Goal: Book appointment/travel/reservation

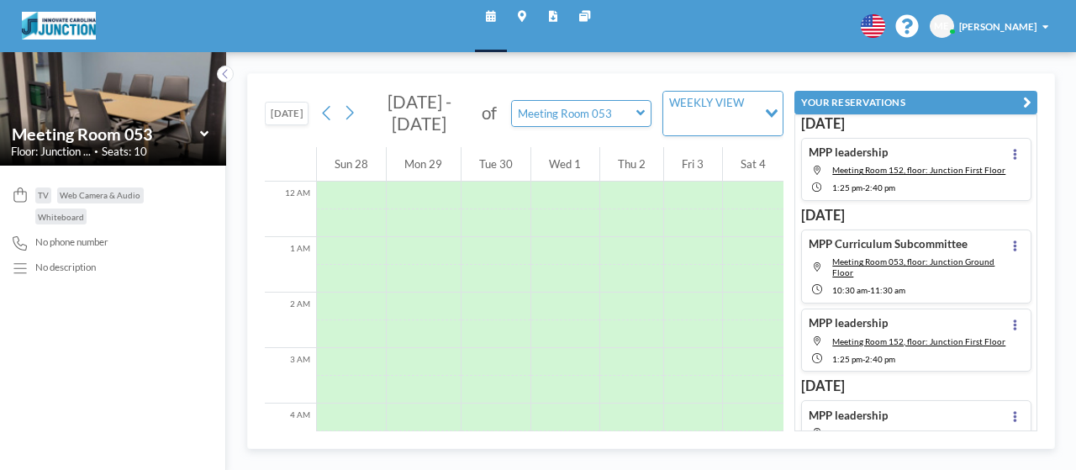
scroll to position [409, 0]
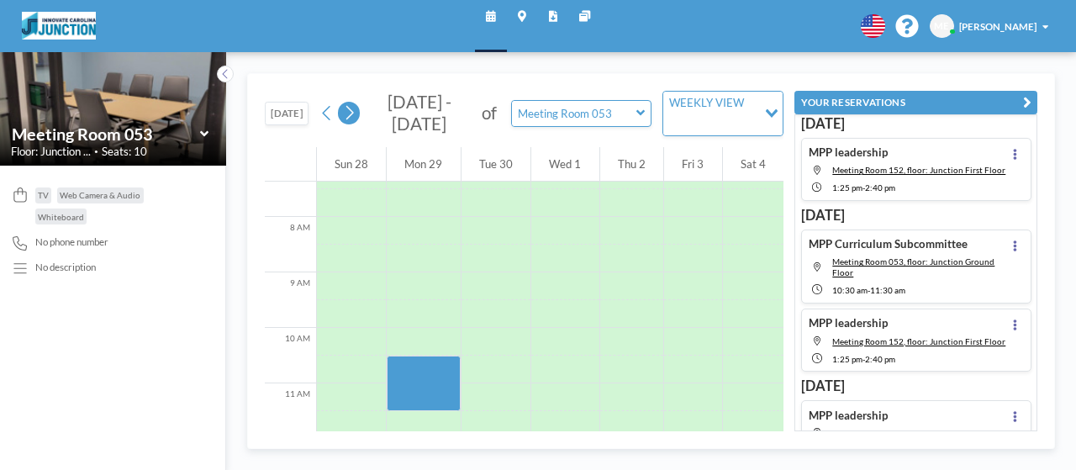
click at [358, 110] on button at bounding box center [349, 113] width 22 height 22
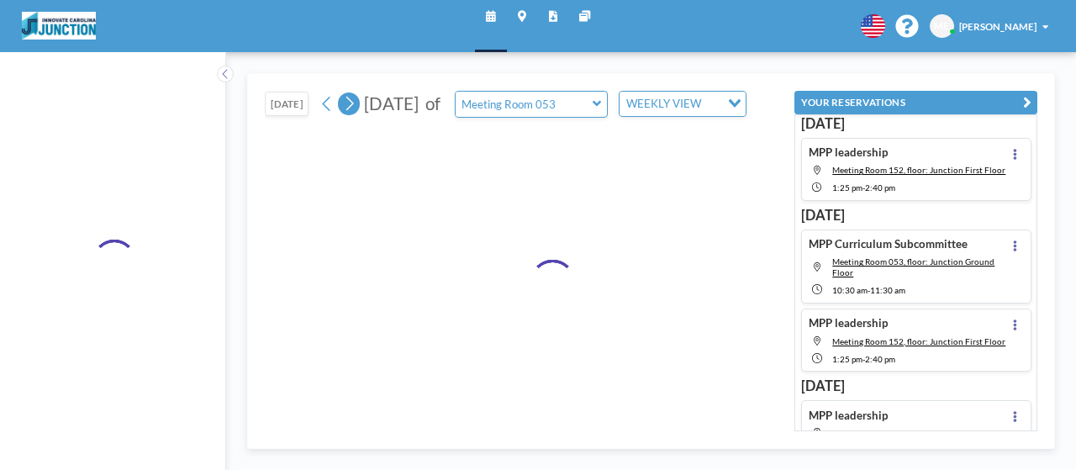
click at [358, 110] on button at bounding box center [349, 103] width 22 height 22
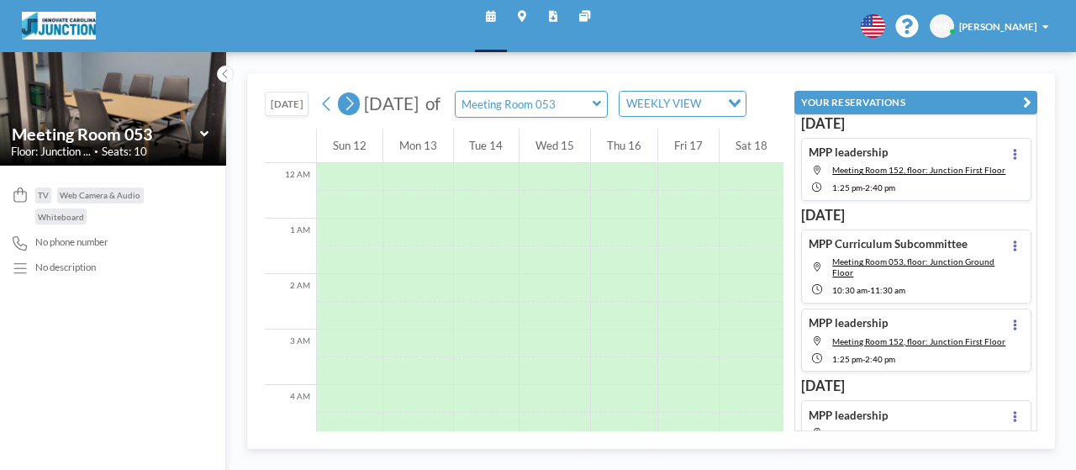
scroll to position [376, 0]
click at [358, 110] on button at bounding box center [349, 103] width 22 height 22
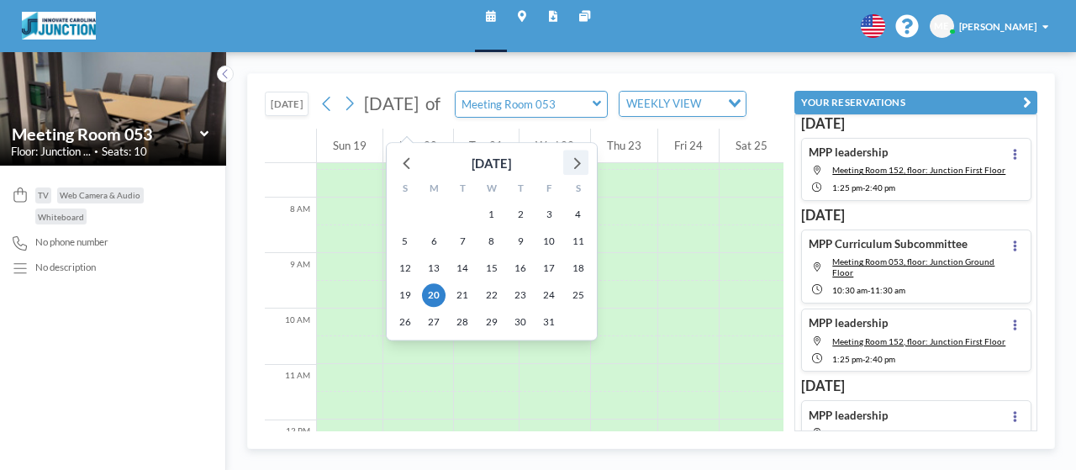
click at [576, 166] on icon at bounding box center [577, 163] width 7 height 12
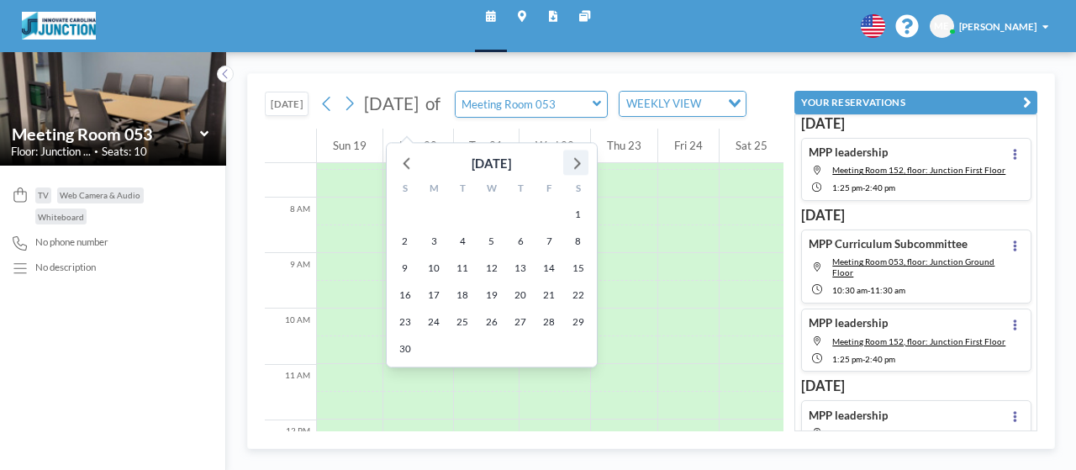
click at [576, 166] on icon at bounding box center [577, 163] width 7 height 12
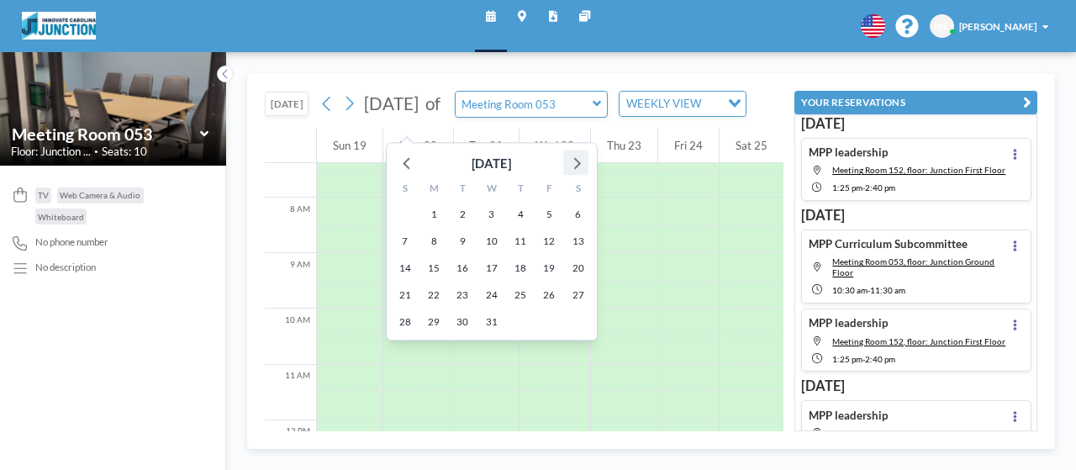
click at [576, 166] on icon at bounding box center [577, 163] width 7 height 12
click at [442, 236] on span "5" at bounding box center [434, 241] width 24 height 24
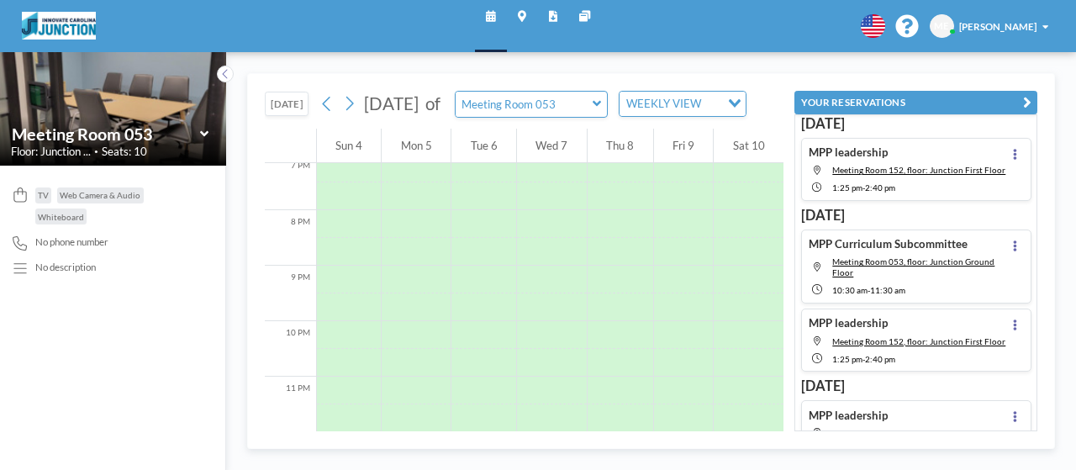
scroll to position [1081, 0]
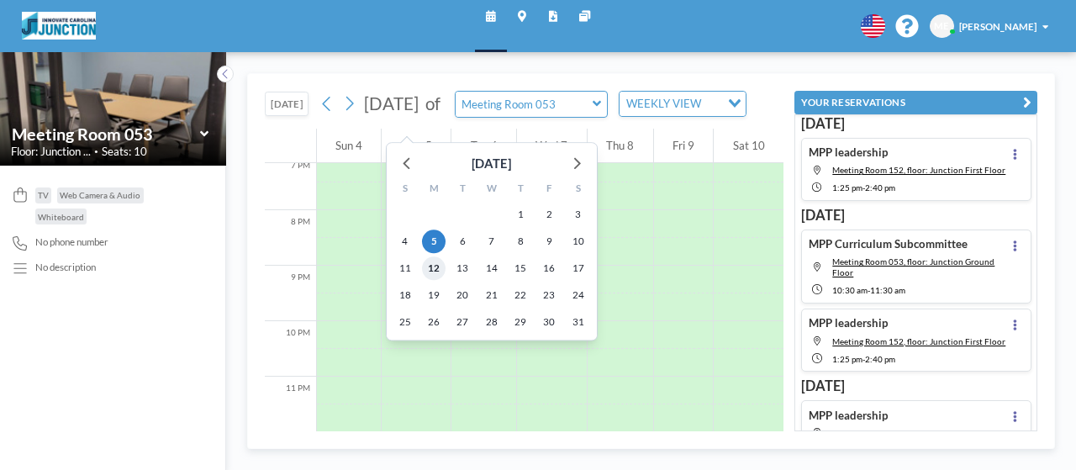
click at [429, 275] on span "12" at bounding box center [434, 268] width 24 height 24
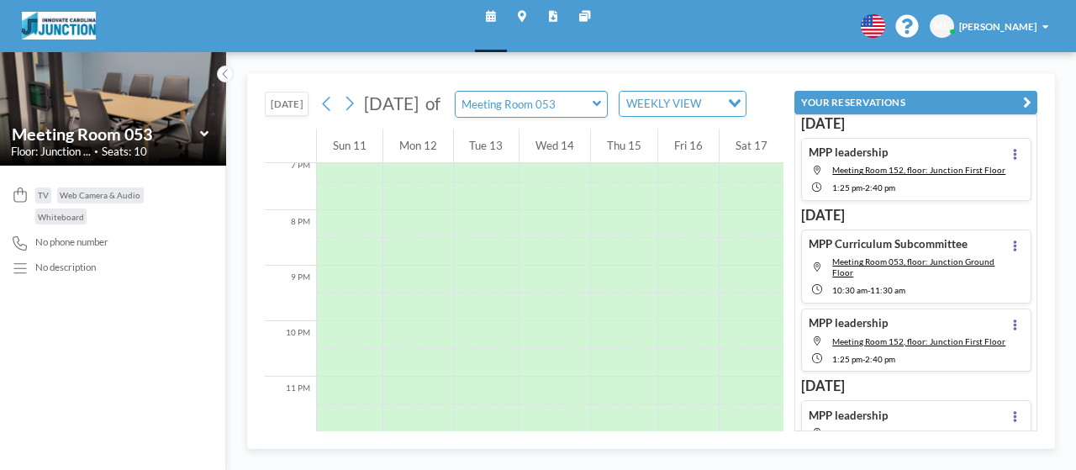
scroll to position [1089, 0]
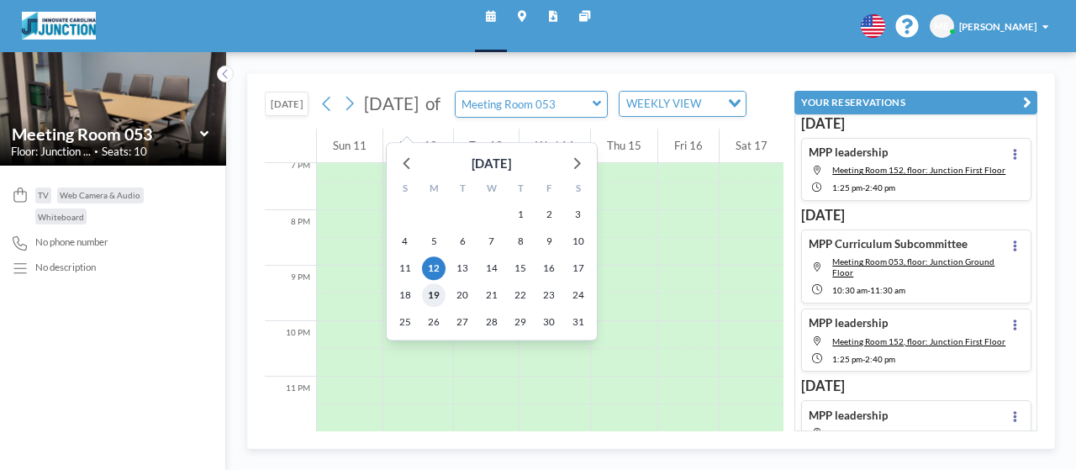
click at [436, 291] on span "19" at bounding box center [434, 295] width 24 height 24
click at [437, 324] on span "26" at bounding box center [434, 322] width 24 height 24
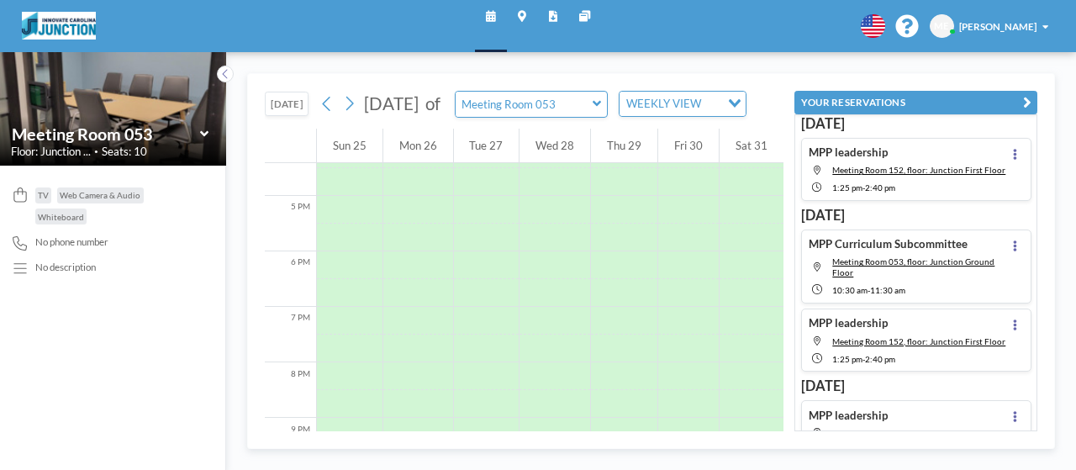
scroll to position [997, 0]
